Goal: Task Accomplishment & Management: Use online tool/utility

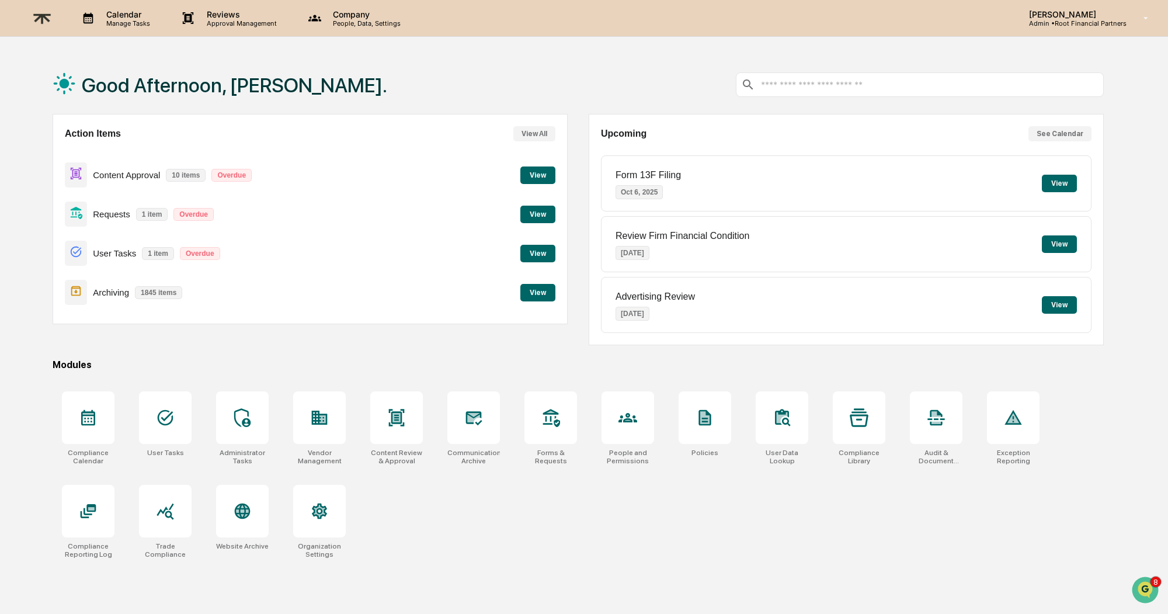
click at [508, 179] on div "Content Approval 10 items Overdue View" at bounding box center [310, 174] width 491 height 39
click at [542, 177] on button "View" at bounding box center [537, 175] width 35 height 18
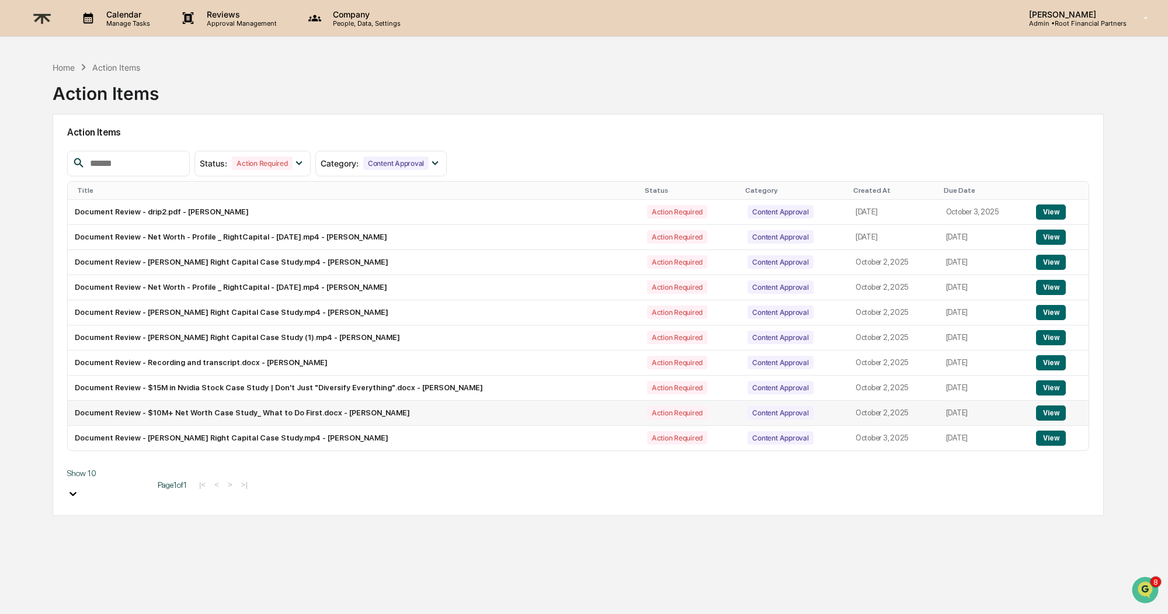
click at [1048, 411] on button "View" at bounding box center [1051, 412] width 30 height 15
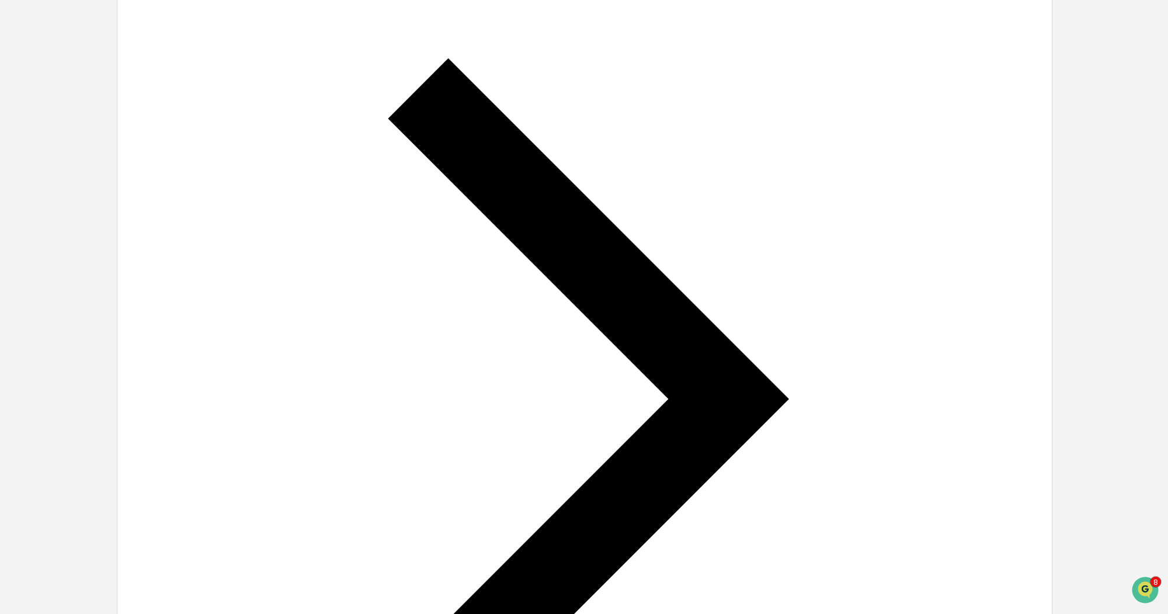
scroll to position [481, 0]
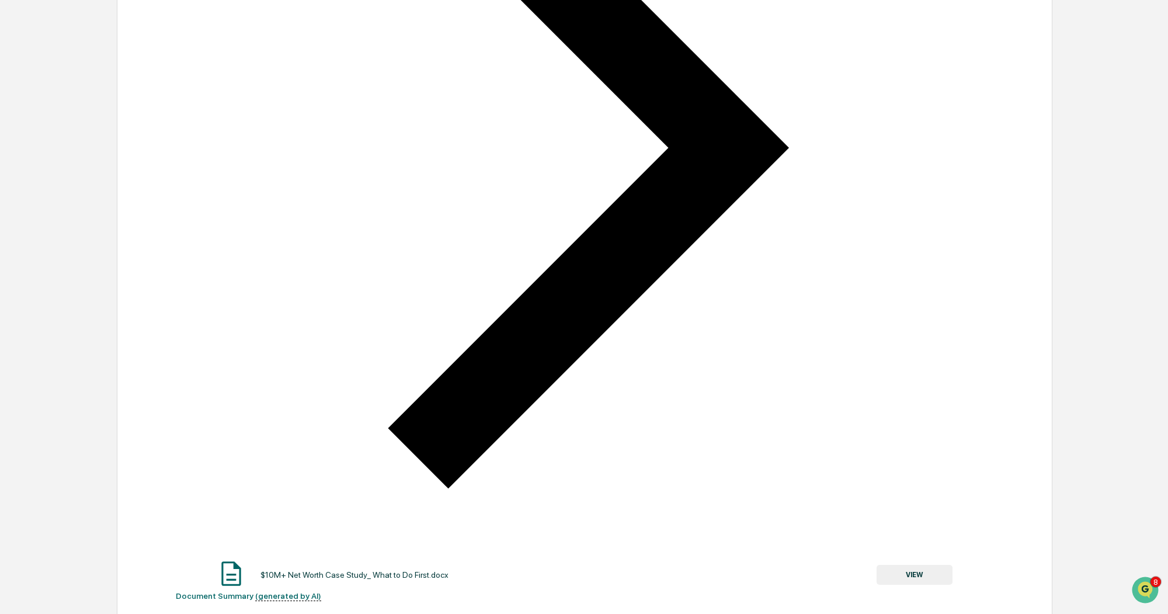
scroll to position [520, 0]
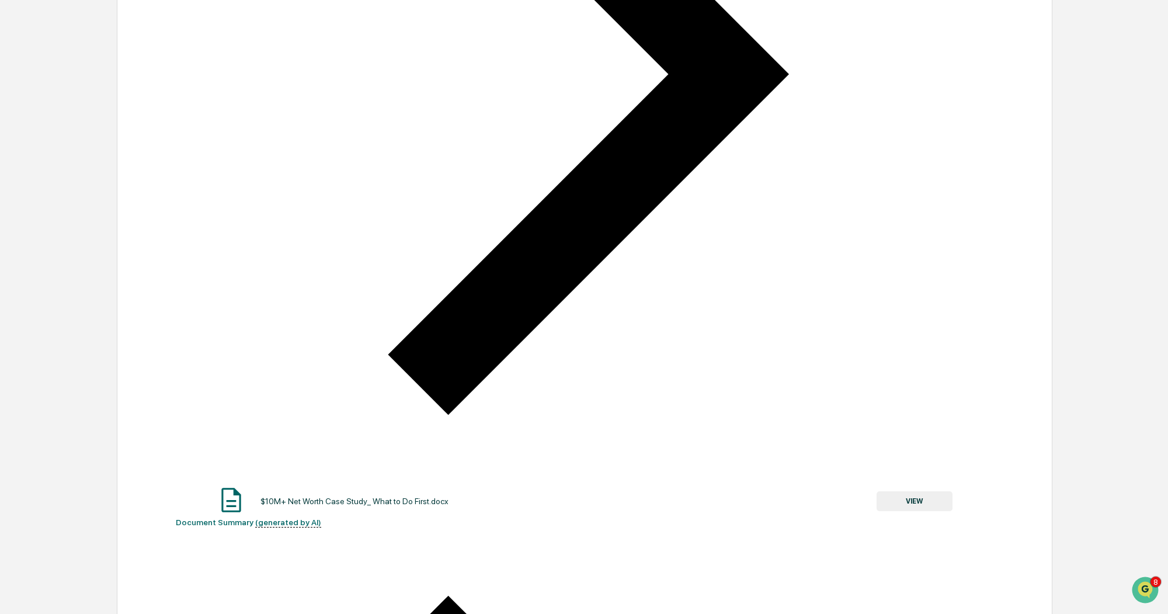
drag, startPoint x: 254, startPoint y: 539, endPoint x: 387, endPoint y: 512, distance: 135.9
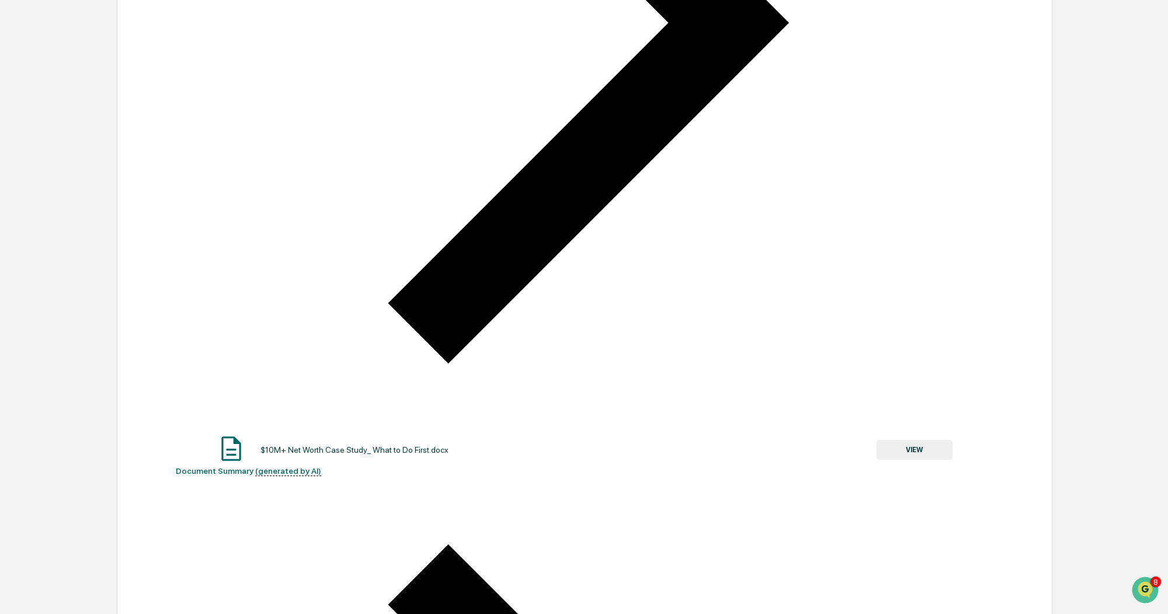
scroll to position [106, 0]
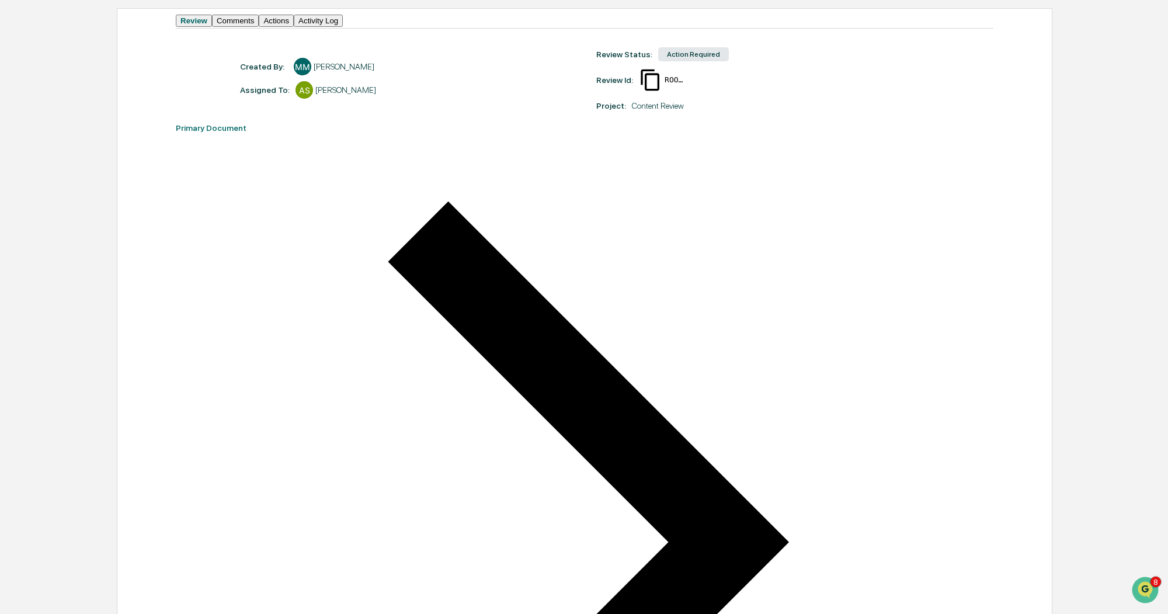
click at [259, 27] on button "Comments" at bounding box center [235, 21] width 47 height 12
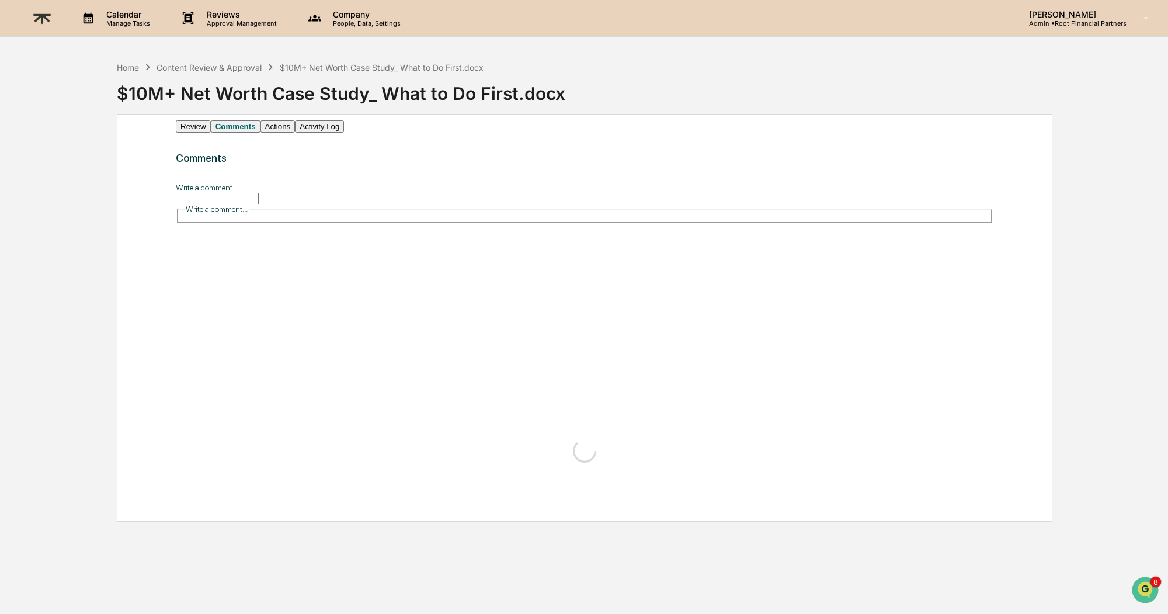
scroll to position [0, 0]
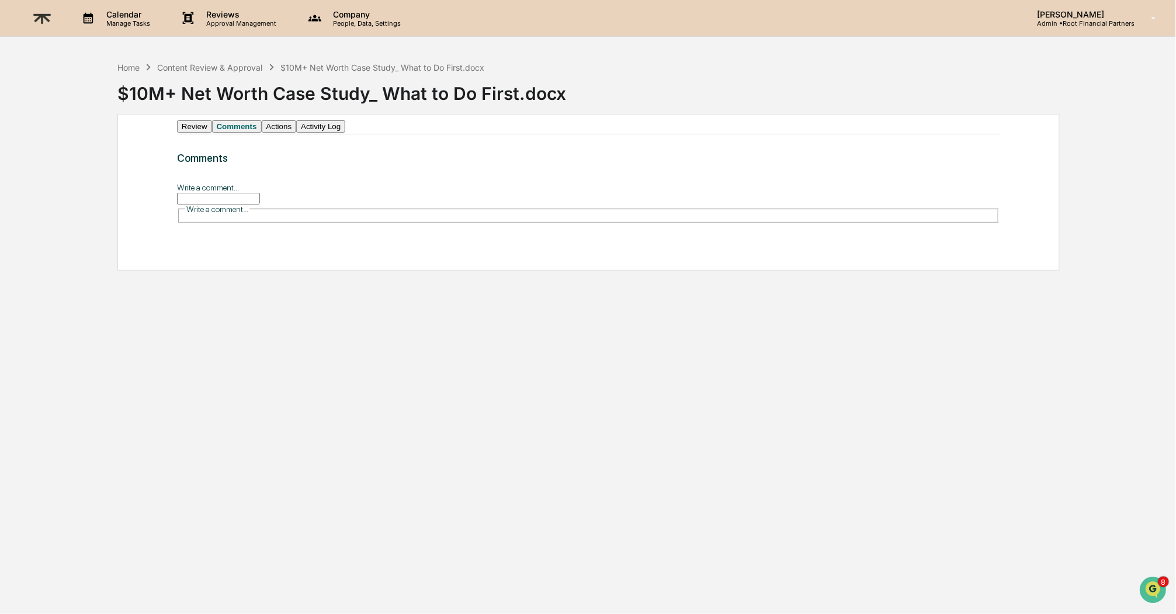
click at [260, 204] on input "Write a comment..." at bounding box center [218, 199] width 83 height 12
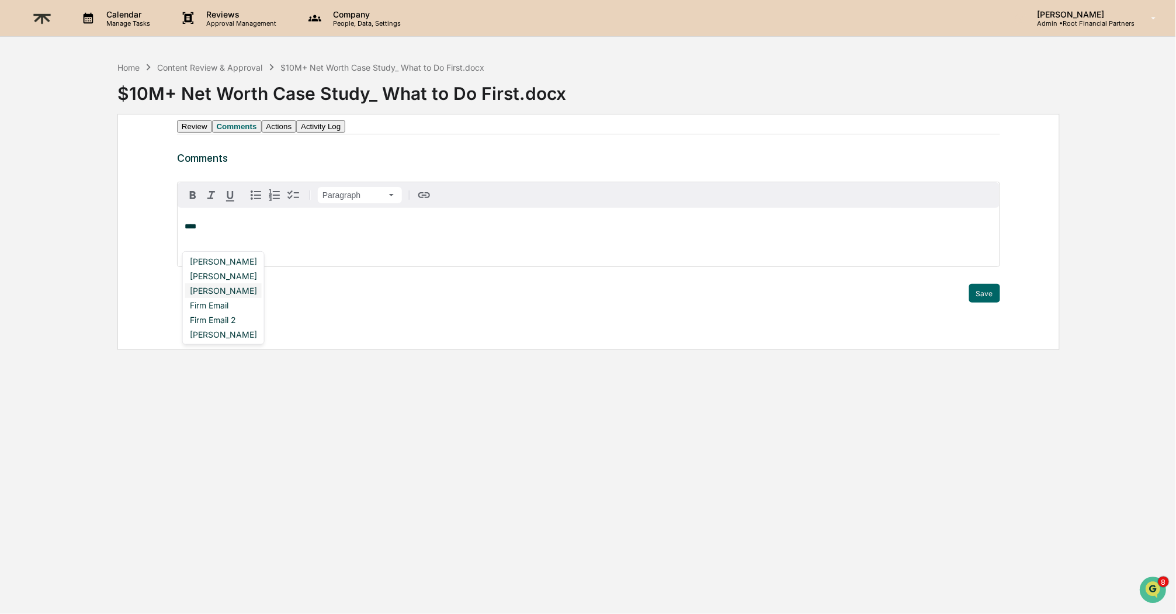
click at [251, 289] on div "[PERSON_NAME]" at bounding box center [223, 290] width 77 height 15
click at [222, 293] on div "[PERSON_NAME]" at bounding box center [223, 290] width 77 height 15
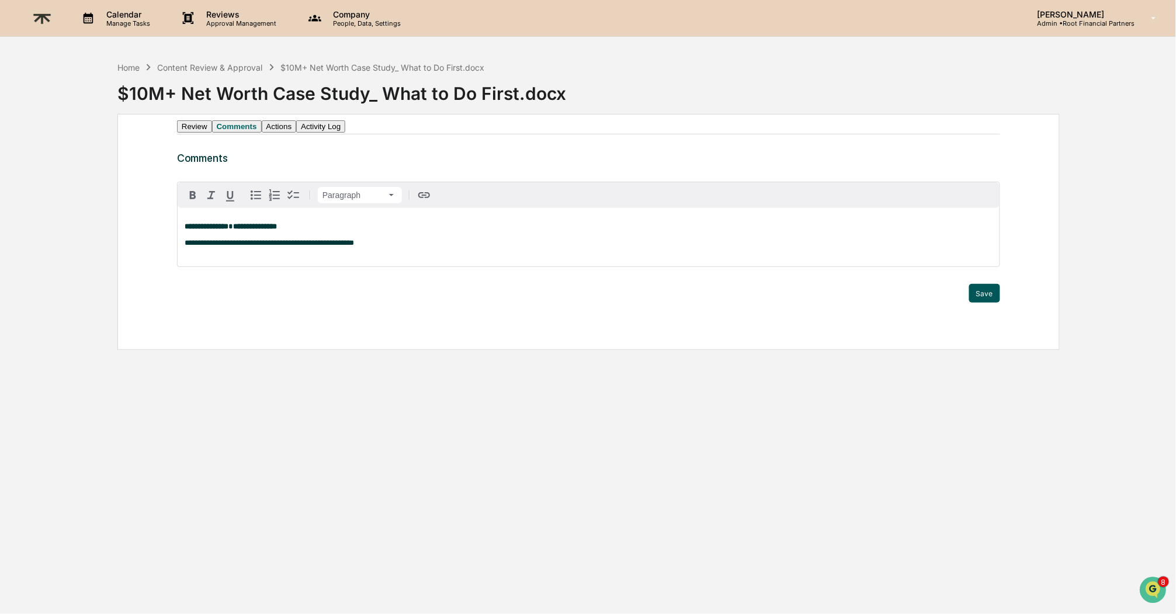
click at [995, 303] on button "Save" at bounding box center [984, 293] width 31 height 19
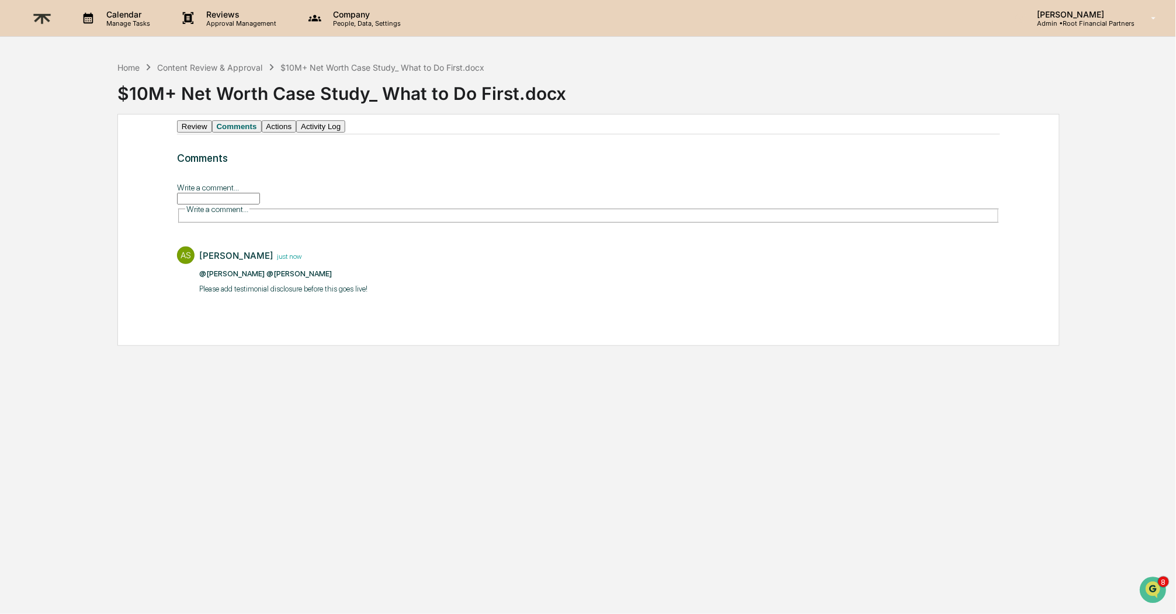
click at [297, 133] on button "Actions" at bounding box center [279, 126] width 35 height 12
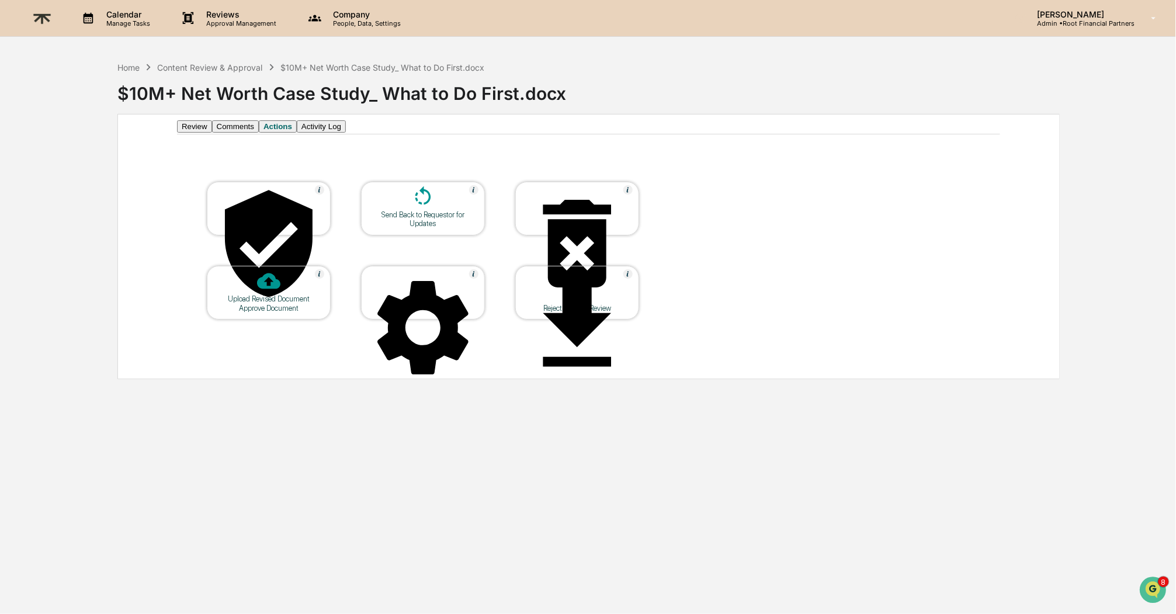
click at [272, 213] on icon at bounding box center [269, 243] width 88 height 107
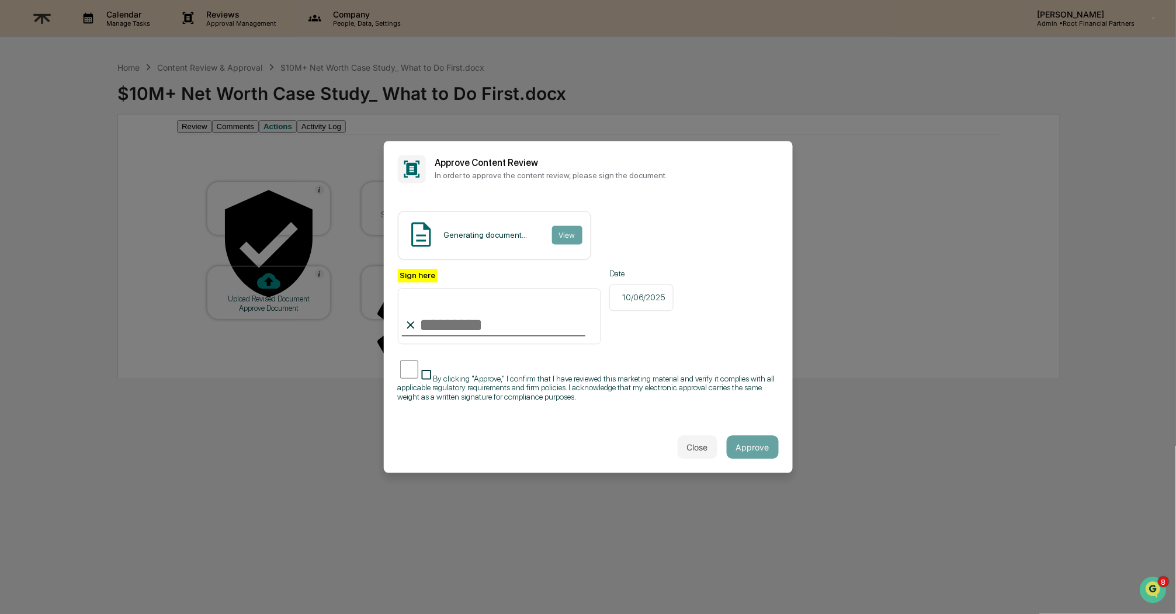
type input "**********"
click at [603, 374] on span "By clicking "Approve," I confirm that I have reviewed this marketing material a…" at bounding box center [586, 388] width 377 height 28
click at [713, 411] on div "**********" at bounding box center [588, 309] width 409 height 225
click at [445, 443] on div "Close Approve" at bounding box center [588, 447] width 409 height 51
click at [459, 450] on div "Close Approve" at bounding box center [588, 447] width 409 height 51
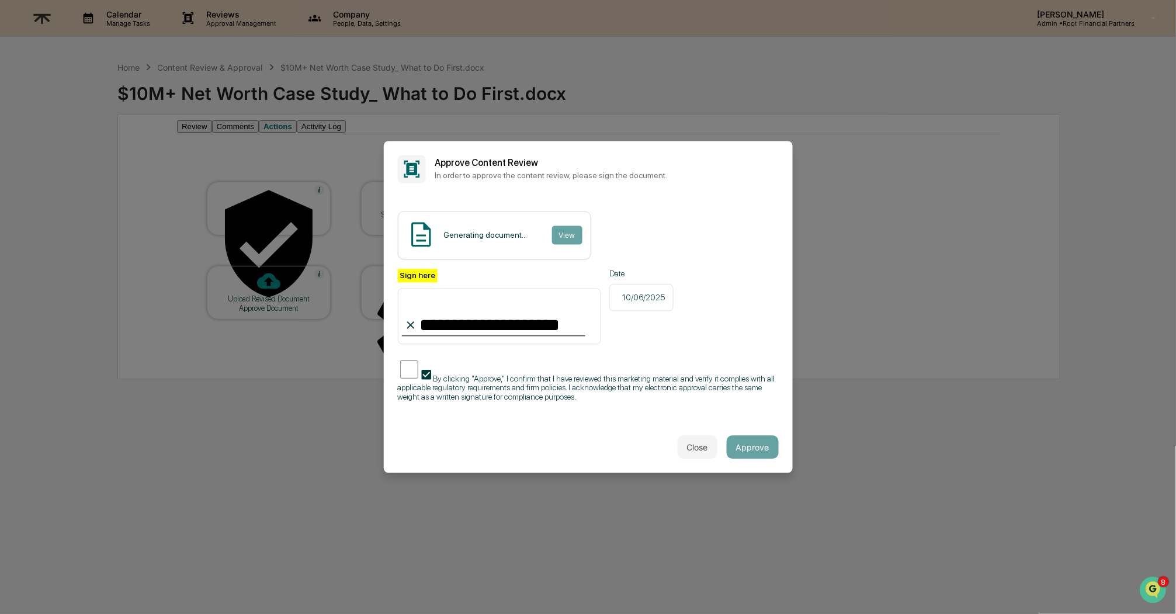
click at [477, 433] on div "Close Approve" at bounding box center [588, 447] width 409 height 51
click at [758, 443] on button "Approve" at bounding box center [753, 447] width 52 height 23
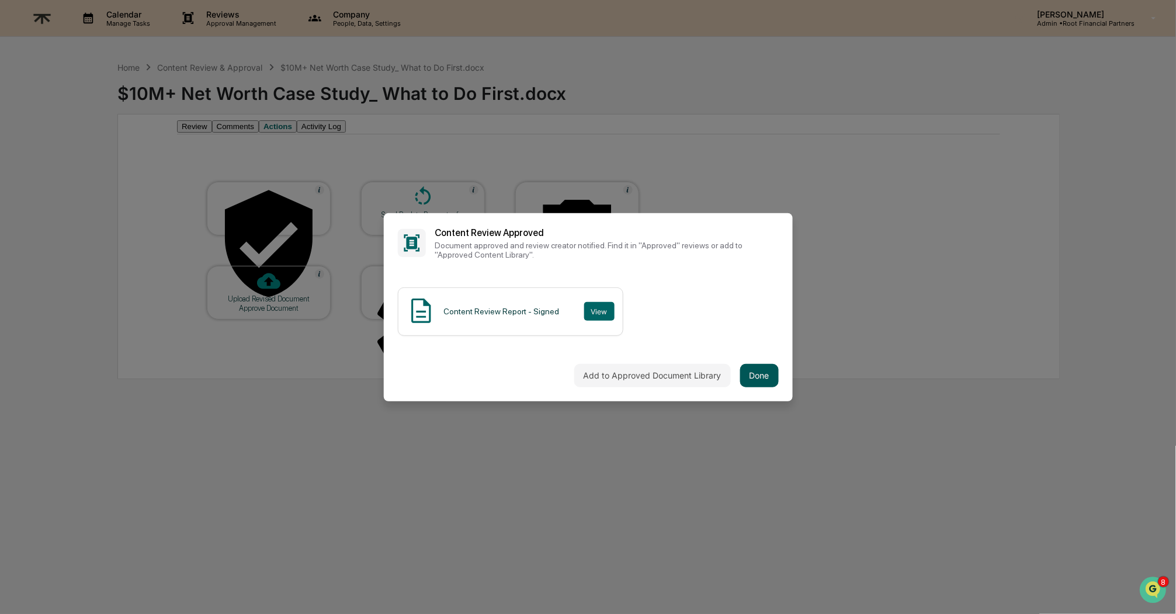
click at [757, 366] on button "Done" at bounding box center [759, 375] width 39 height 23
